Goal: Task Accomplishment & Management: Manage account settings

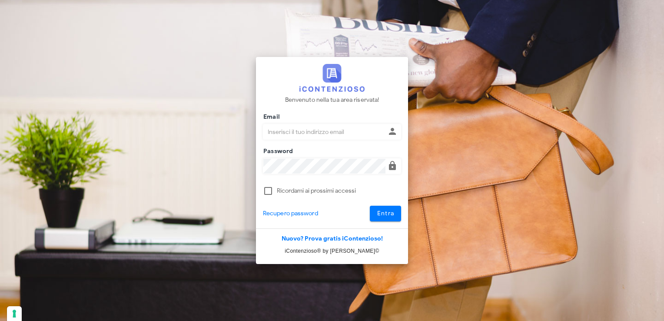
type input "avvocatobrunomaviglia@gmail.com"
drag, startPoint x: 0, startPoint y: 0, endPoint x: 397, endPoint y: 214, distance: 450.8
click at [397, 214] on button "Entra" at bounding box center [386, 213] width 32 height 16
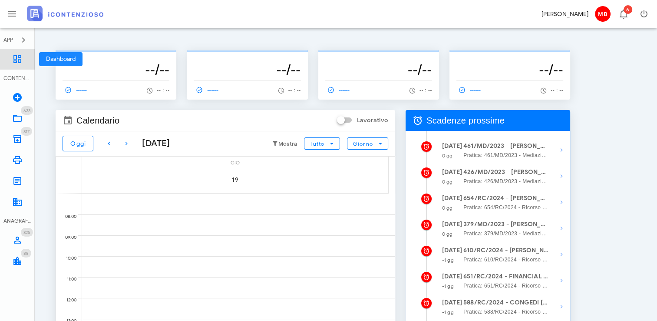
click at [14, 64] on link "Dashboard" at bounding box center [17, 59] width 35 height 21
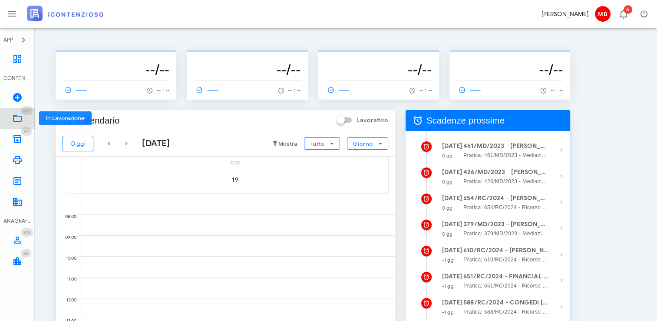
click at [19, 121] on icon at bounding box center [17, 118] width 10 height 10
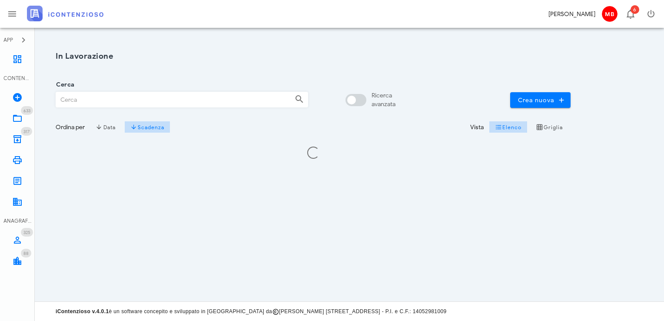
click at [73, 103] on input "Cerca" at bounding box center [172, 99] width 232 height 15
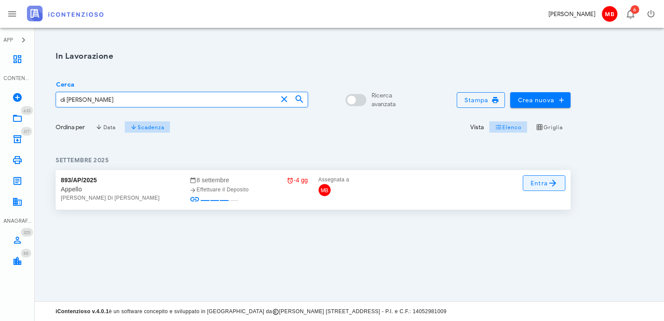
type input "di maria"
click at [551, 183] on icon at bounding box center [552, 183] width 10 height 10
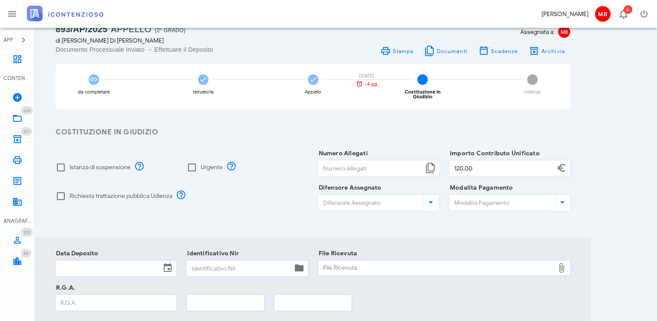
scroll to position [43, 0]
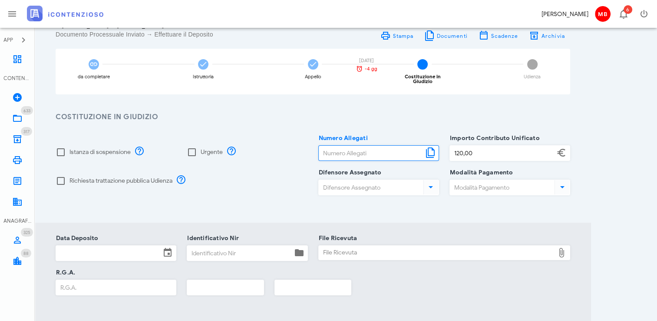
click at [339, 152] on input "Numero Allegati" at bounding box center [371, 153] width 105 height 15
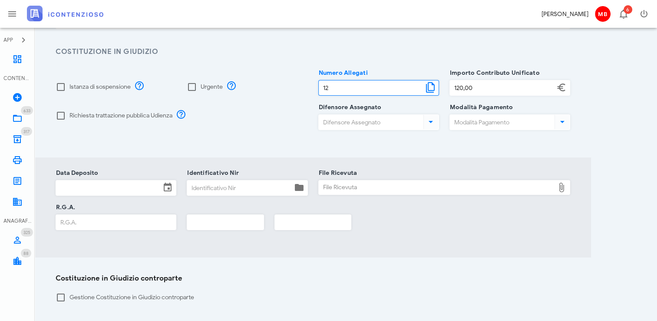
scroll to position [130, 0]
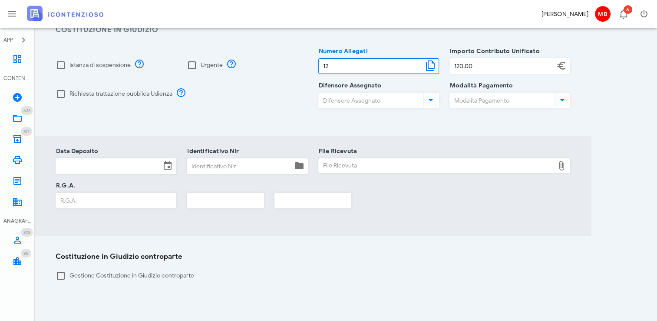
type input "12"
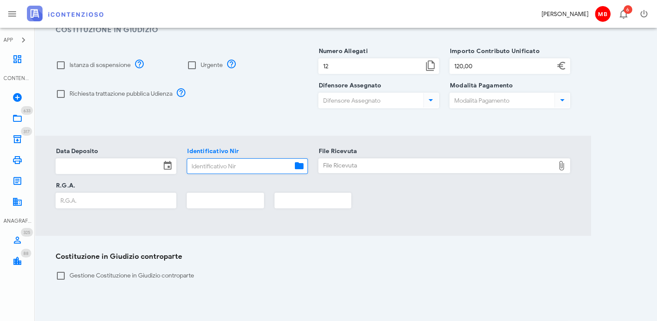
click at [217, 166] on input "Identificativo Nir" at bounding box center [239, 166] width 105 height 15
type input "22"
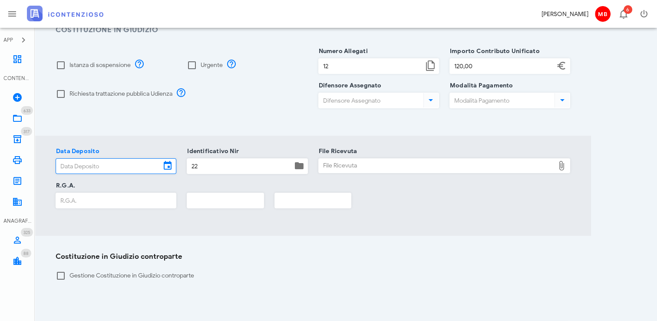
click at [132, 162] on input "Data Deposito" at bounding box center [108, 166] width 105 height 15
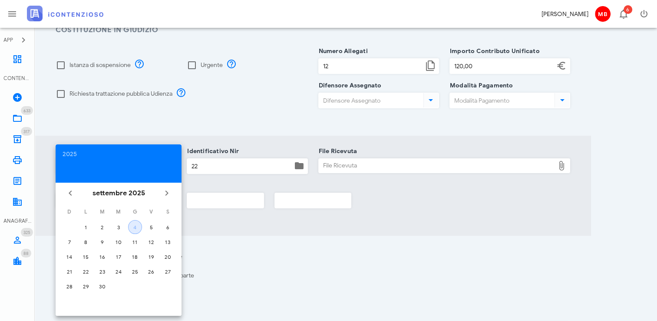
click at [137, 230] on button "4" at bounding box center [135, 227] width 14 height 14
type input "04/09/2025"
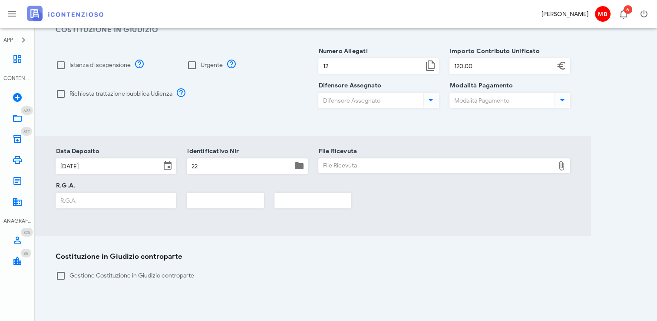
click at [323, 163] on div "File Ricevuta" at bounding box center [437, 166] width 236 height 14
type input "C:\fakepath\NIR_COMPLETA_T-1375099-2025.pdf"
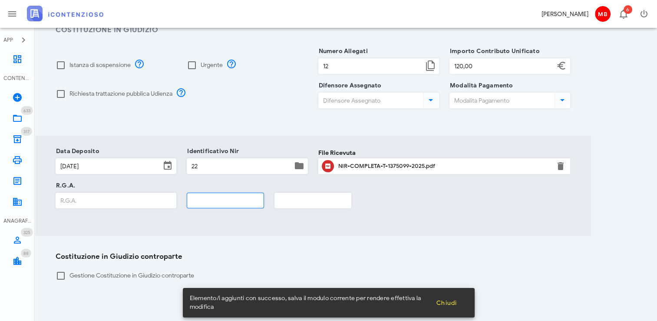
click at [221, 198] on input "text" at bounding box center [225, 200] width 76 height 15
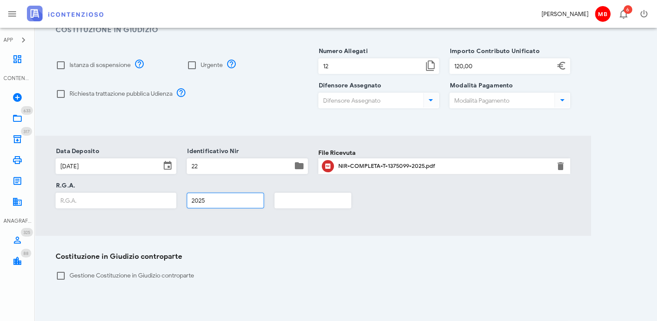
type input "2025"
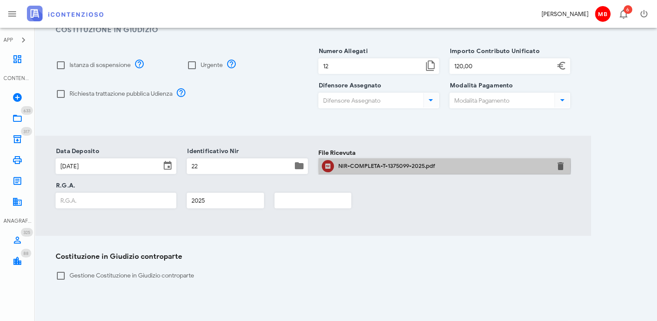
click at [361, 162] on div "NIR-COMPLETA-T-1375099-2025.pdf" at bounding box center [444, 165] width 212 height 7
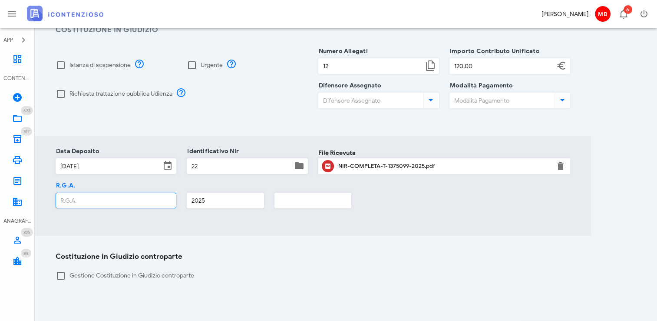
click at [105, 193] on input "R.G.A." at bounding box center [116, 200] width 120 height 15
click at [143, 193] on input "R.G.A." at bounding box center [116, 200] width 120 height 15
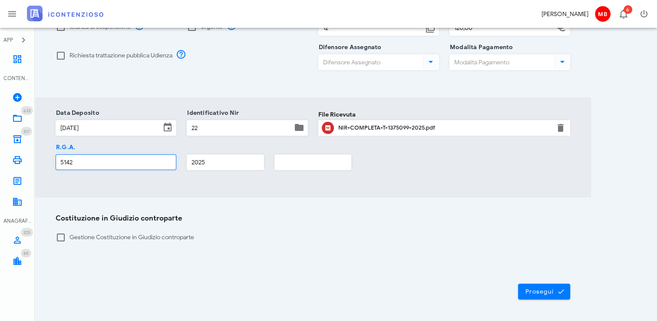
scroll to position [192, 0]
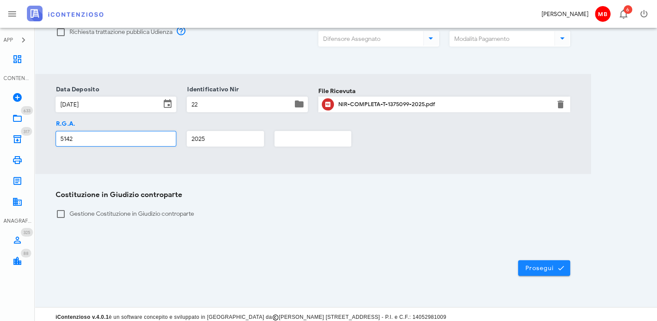
type input "5142"
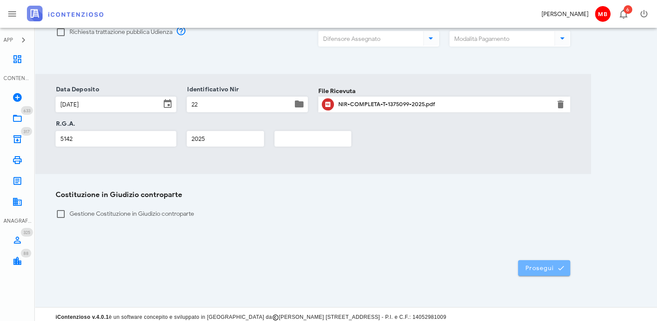
click at [531, 260] on button "Prosegui" at bounding box center [544, 268] width 52 height 16
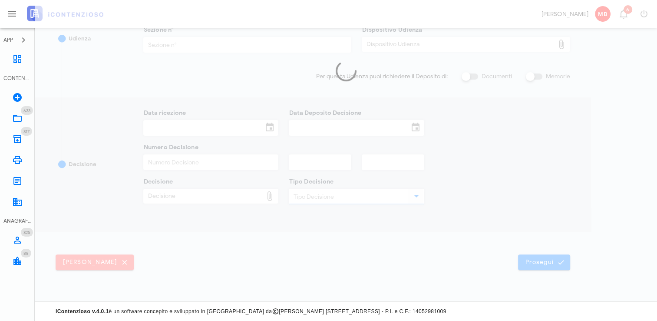
scroll to position [186, 0]
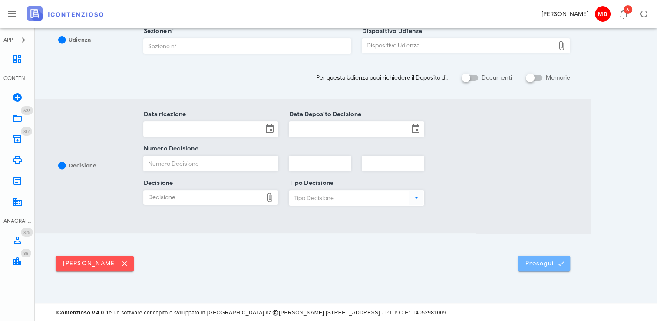
click at [529, 257] on button "Prosegui" at bounding box center [544, 263] width 52 height 16
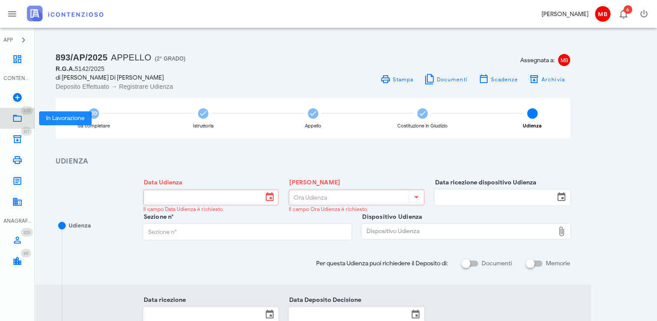
click at [18, 117] on icon at bounding box center [17, 118] width 10 height 10
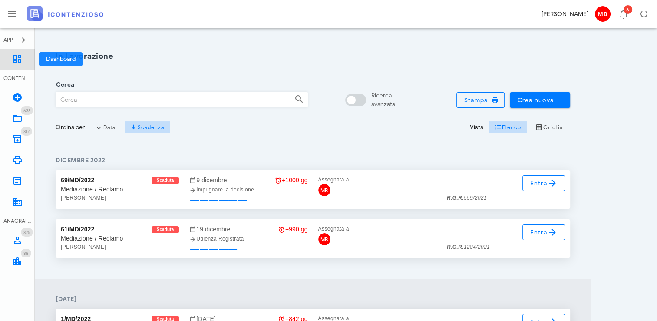
click at [21, 57] on icon at bounding box center [17, 59] width 10 height 10
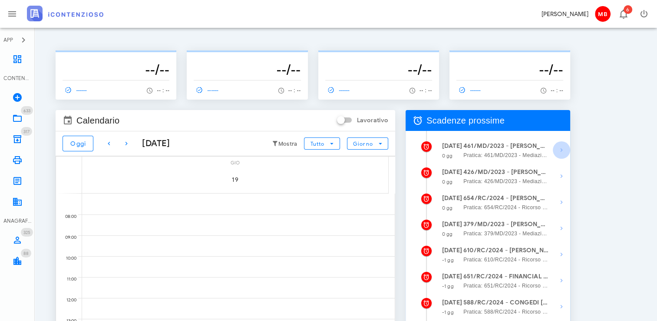
click at [563, 151] on icon "button" at bounding box center [562, 150] width 10 height 10
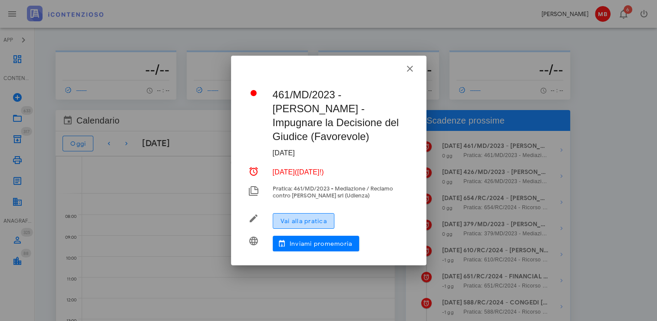
click at [298, 221] on span "Vai alla pratica" at bounding box center [303, 220] width 47 height 7
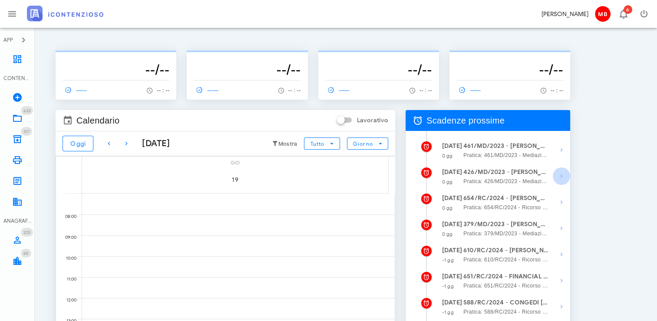
click at [558, 176] on icon "button" at bounding box center [562, 176] width 10 height 10
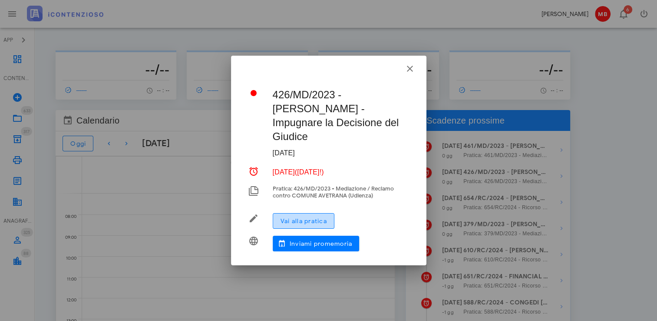
click at [328, 214] on button "Vai alla pratica" at bounding box center [304, 221] width 62 height 16
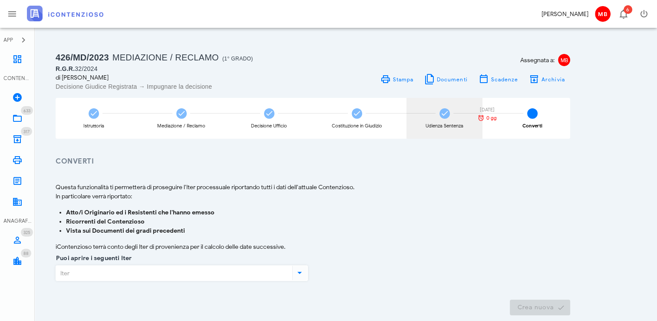
click at [441, 114] on icon at bounding box center [445, 113] width 9 height 9
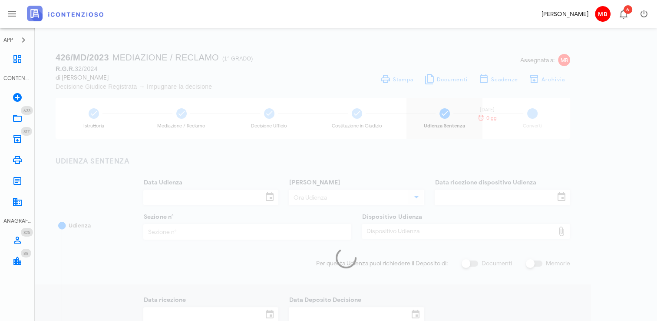
type input "[DATE]"
type input "10:00"
type input "[DATE]"
type input "3"
checkbox input "true"
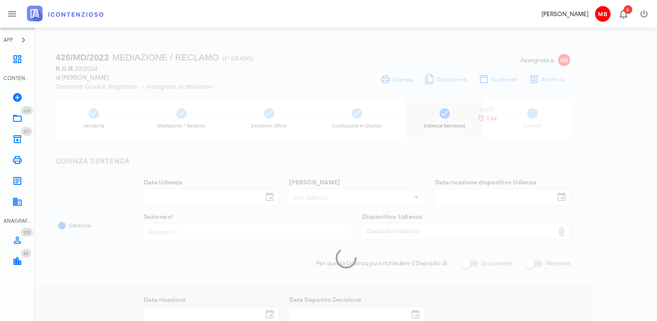
type input "[DATE]"
type input "208"
type input "2025"
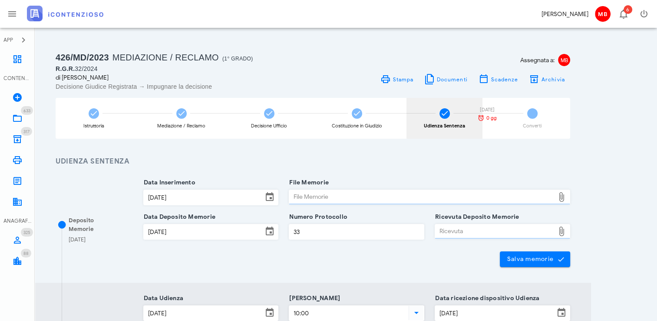
type input "Sentenza"
type input "Sfavorevole"
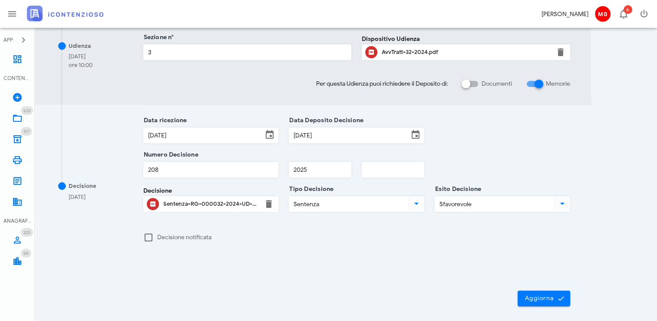
scroll to position [330, 0]
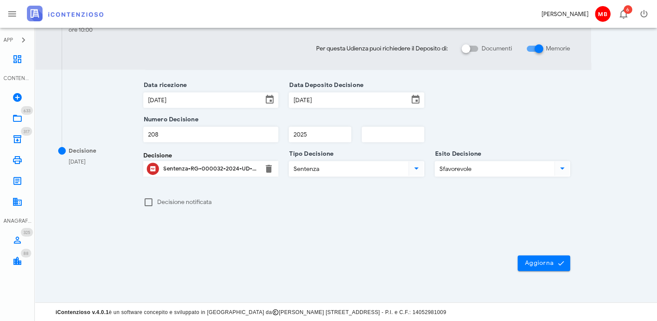
click at [220, 166] on div "Sentenza-RG-000032-2024-UD-21112024.pdf" at bounding box center [211, 168] width 96 height 7
click at [20, 119] on icon at bounding box center [17, 118] width 10 height 10
